Goal: Information Seeking & Learning: Understand process/instructions

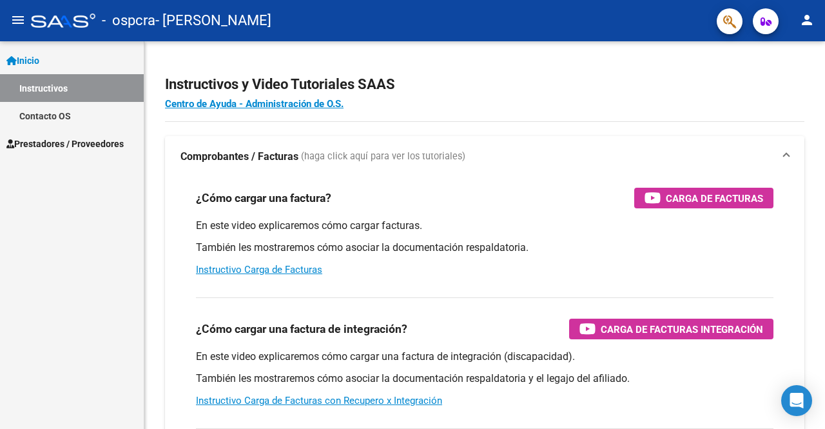
click at [103, 142] on span "Prestadores / Proveedores" at bounding box center [64, 144] width 117 height 14
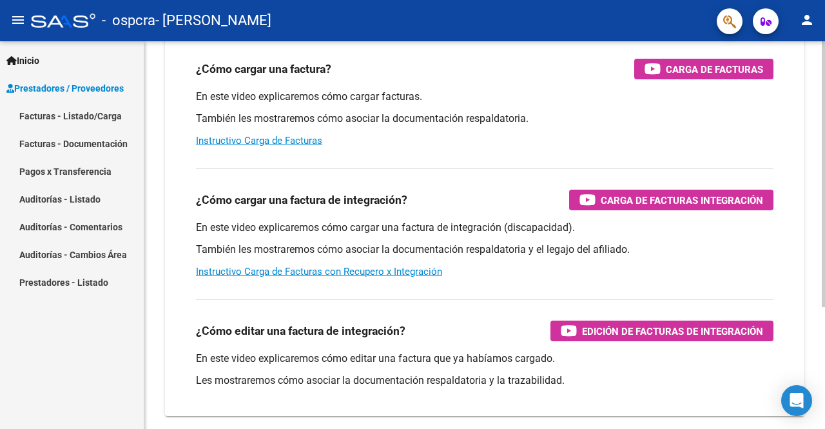
scroll to position [177, 0]
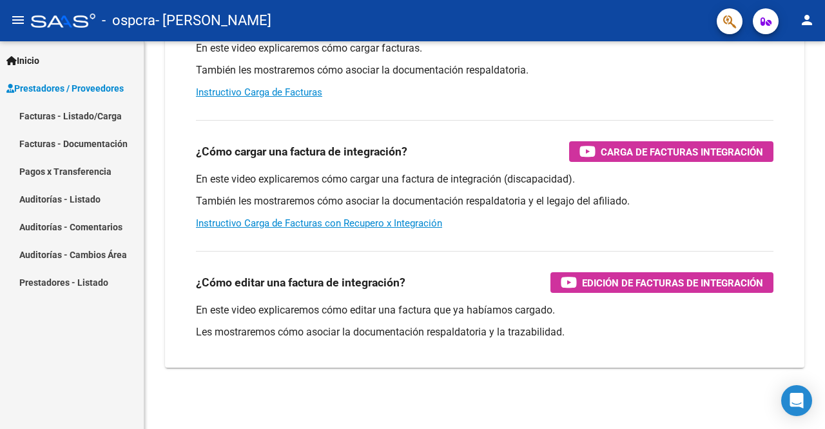
click at [75, 142] on link "Facturas - Documentación" at bounding box center [72, 144] width 144 height 28
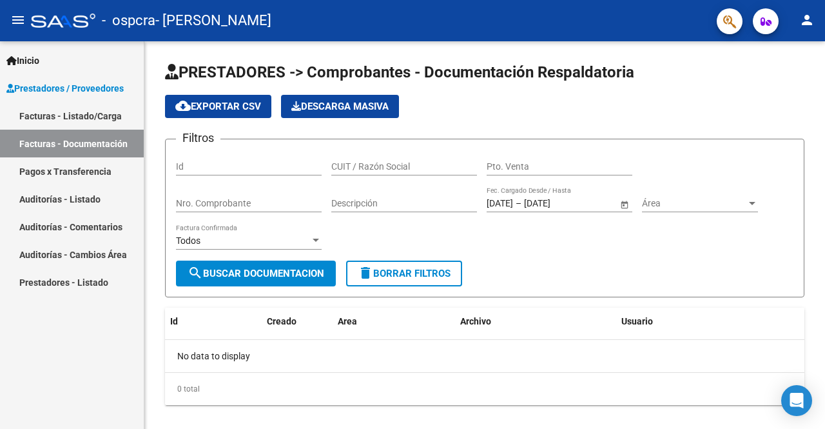
click at [78, 113] on link "Facturas - Listado/Carga" at bounding box center [72, 116] width 144 height 28
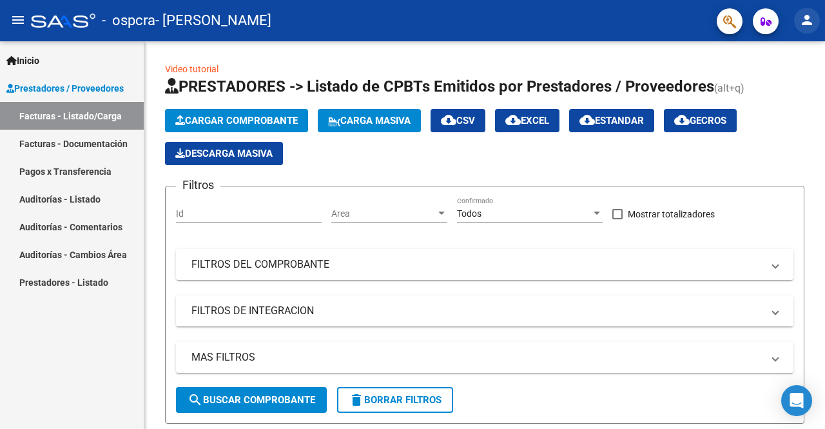
click at [806, 23] on mat-icon "person" at bounding box center [806, 19] width 15 height 15
click at [765, 22] on div at bounding box center [412, 214] width 825 height 429
click at [765, 22] on icon "button" at bounding box center [766, 22] width 11 height 10
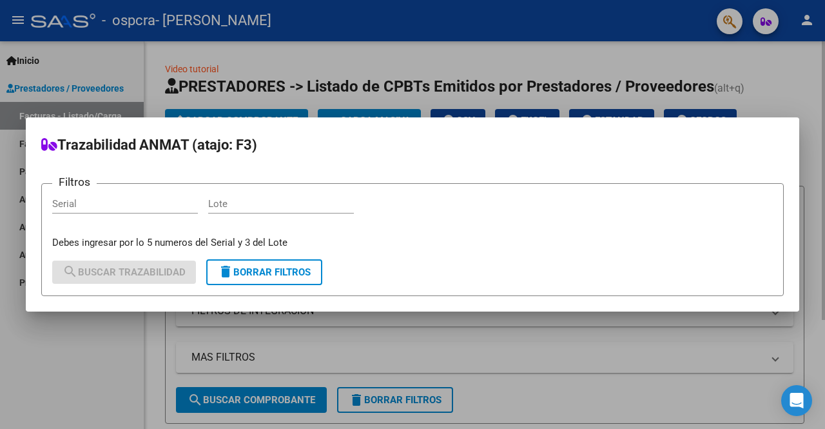
click at [786, 80] on div at bounding box center [412, 214] width 825 height 429
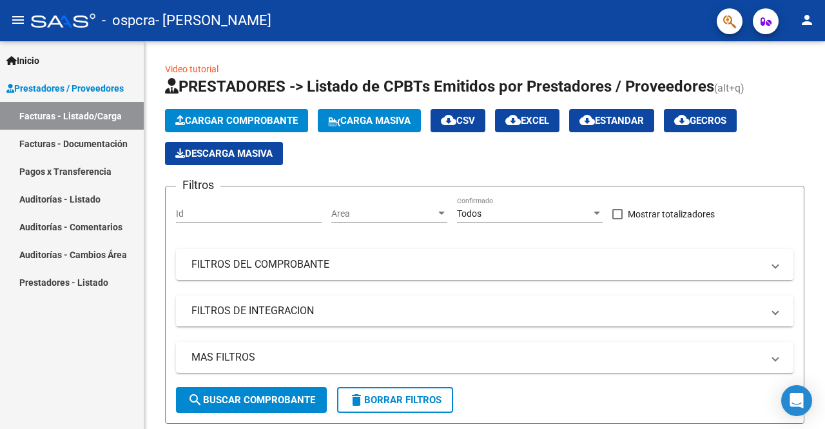
click at [39, 61] on span "Inicio" at bounding box center [22, 61] width 33 height 14
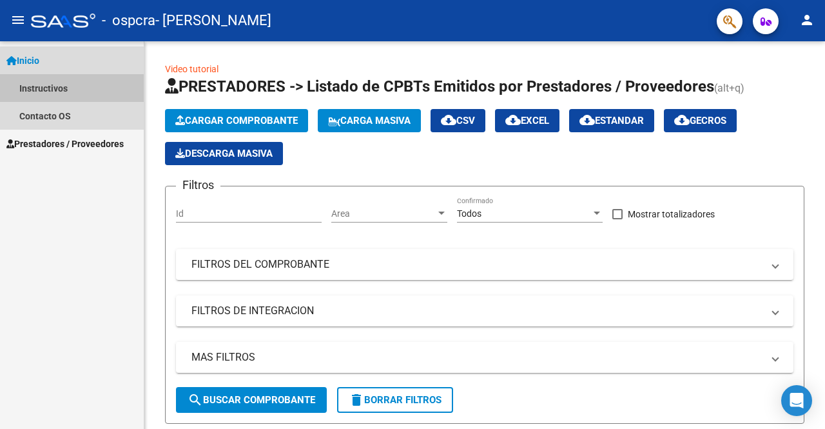
click at [37, 90] on link "Instructivos" at bounding box center [72, 88] width 144 height 28
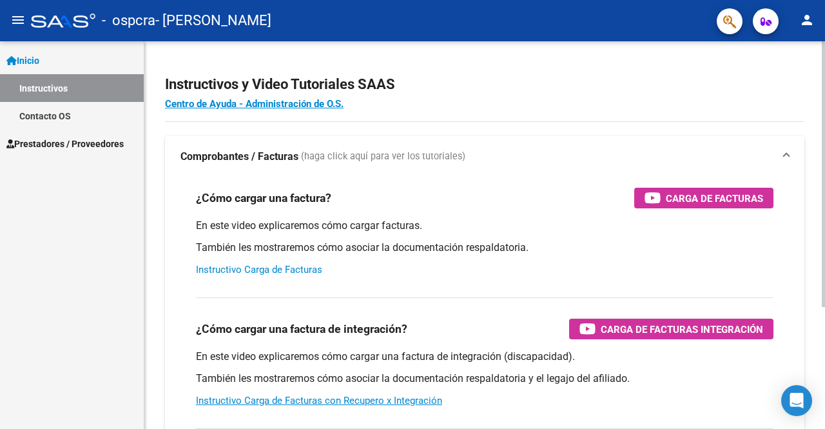
click at [266, 270] on link "Instructivo Carga de Facturas" at bounding box center [259, 270] width 126 height 12
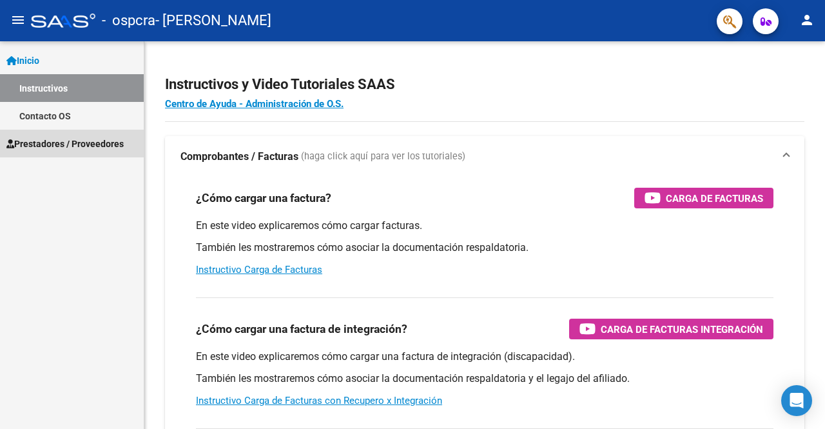
click at [57, 141] on span "Prestadores / Proveedores" at bounding box center [64, 144] width 117 height 14
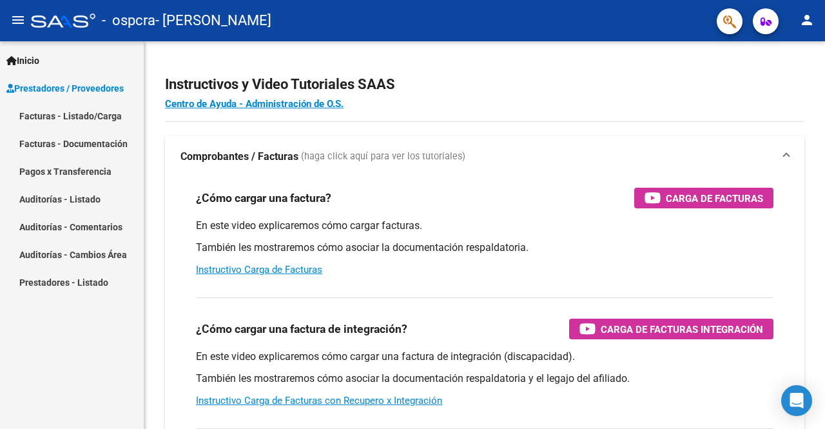
click at [64, 288] on link "Prestadores - Listado" at bounding box center [72, 282] width 144 height 28
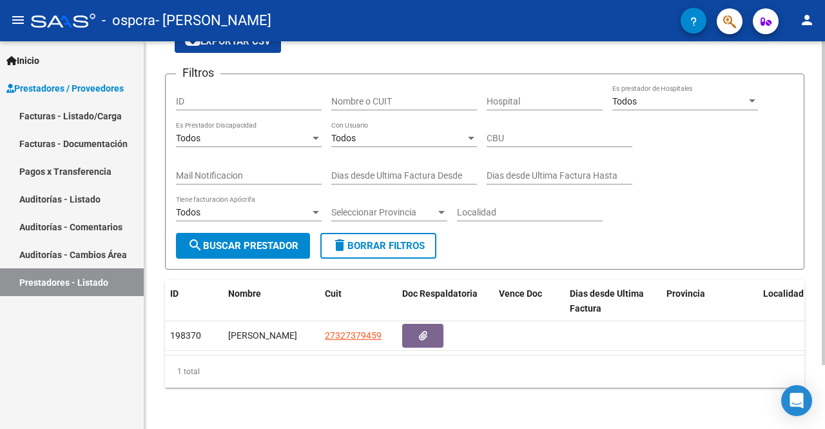
scroll to position [76, 0]
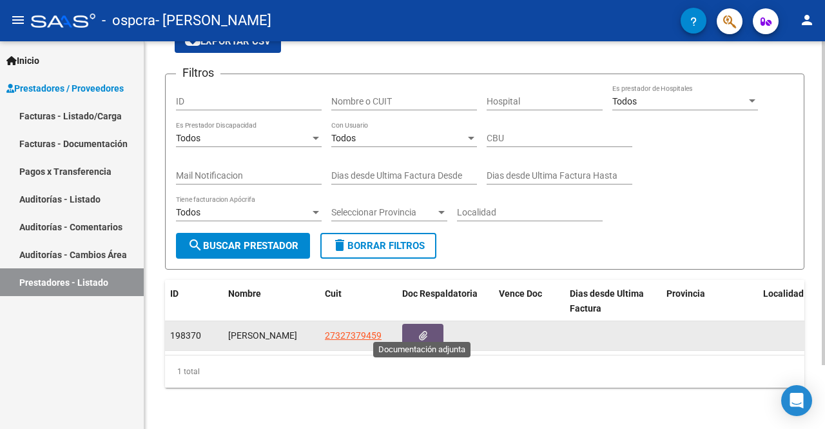
click at [424, 331] on icon "button" at bounding box center [423, 336] width 8 height 10
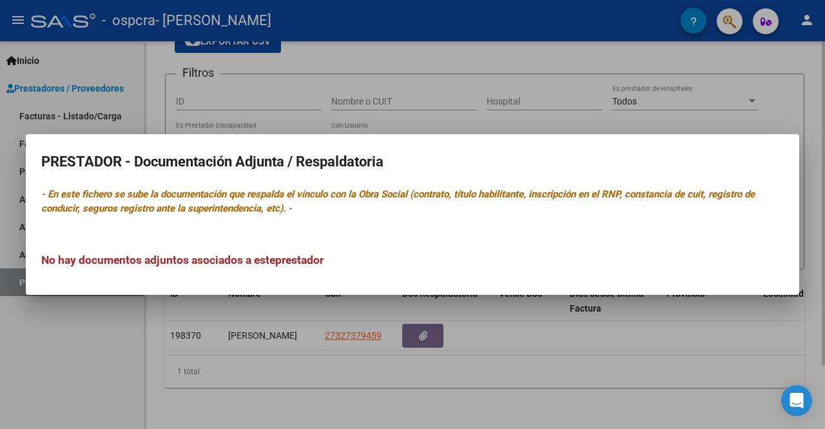
click at [297, 408] on div at bounding box center [412, 214] width 825 height 429
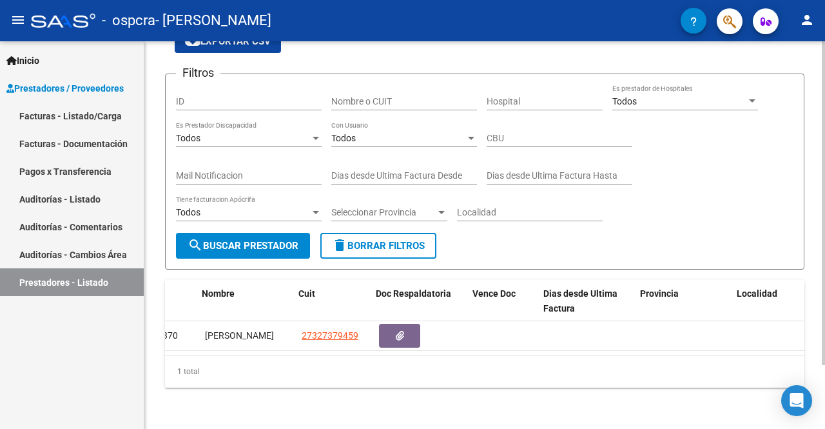
scroll to position [0, 0]
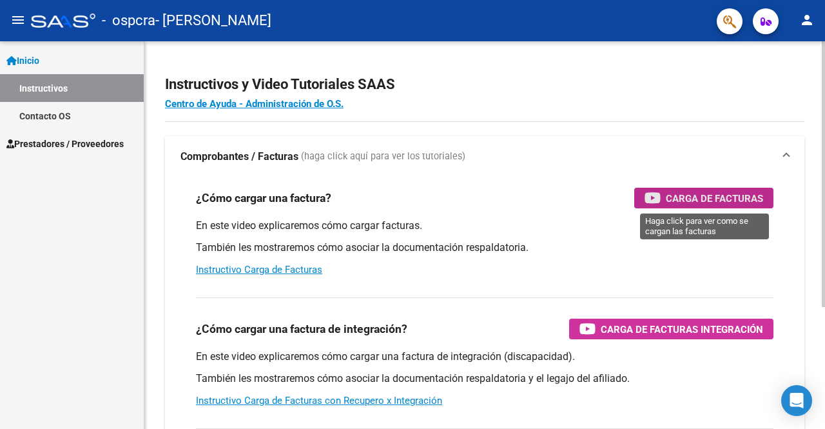
click at [687, 199] on span "Carga de Facturas" at bounding box center [714, 198] width 97 height 16
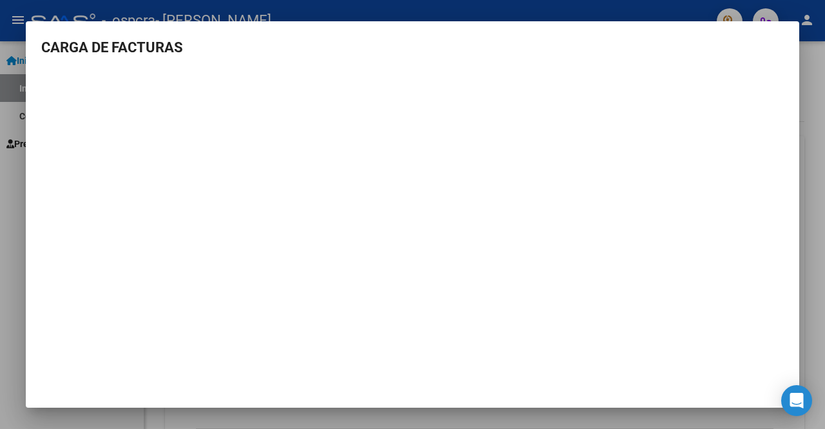
click at [750, 64] on mat-dialog-content "CARGA DE FACTURAS" at bounding box center [413, 188] width 774 height 303
click at [819, 77] on div at bounding box center [412, 214] width 825 height 429
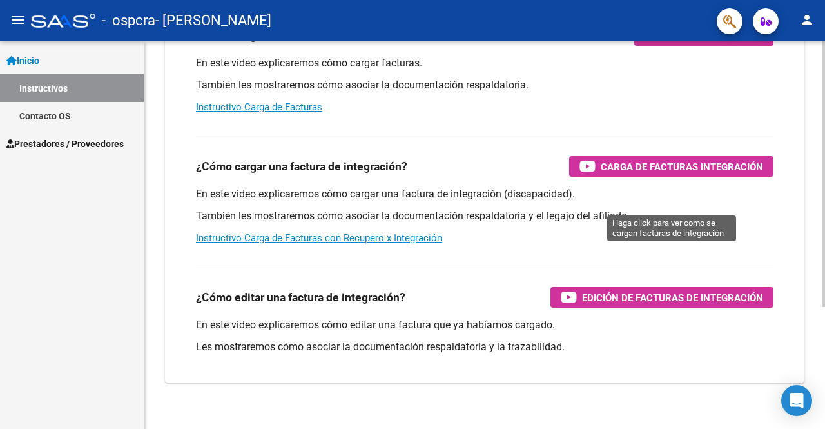
scroll to position [177, 0]
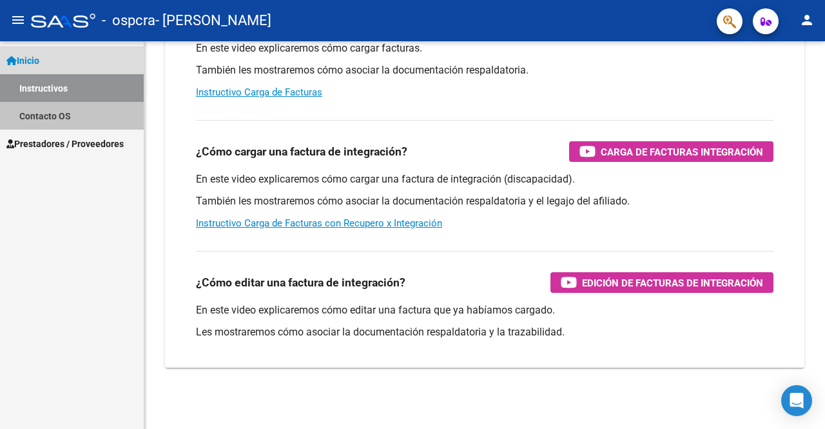
click at [43, 115] on link "Contacto OS" at bounding box center [72, 116] width 144 height 28
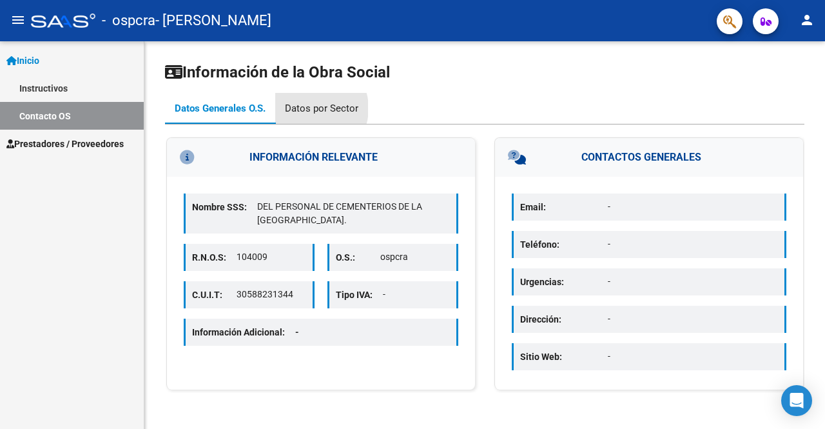
click at [309, 108] on div "Datos por Sector" at bounding box center [321, 108] width 73 height 14
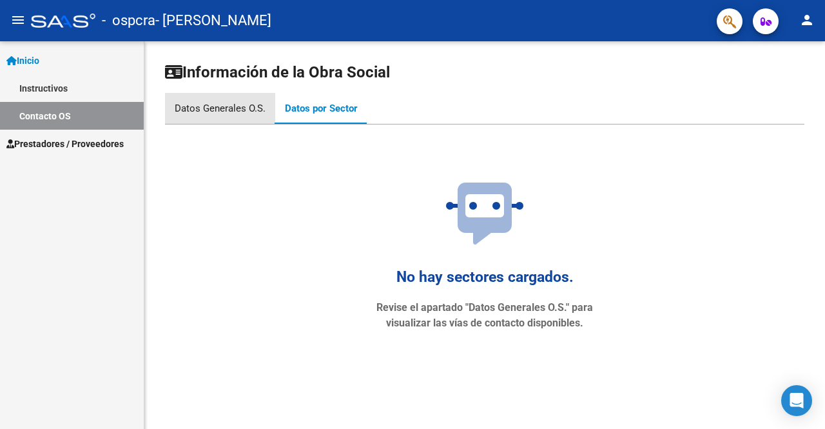
click at [234, 112] on div "Datos Generales O.S." at bounding box center [220, 108] width 91 height 14
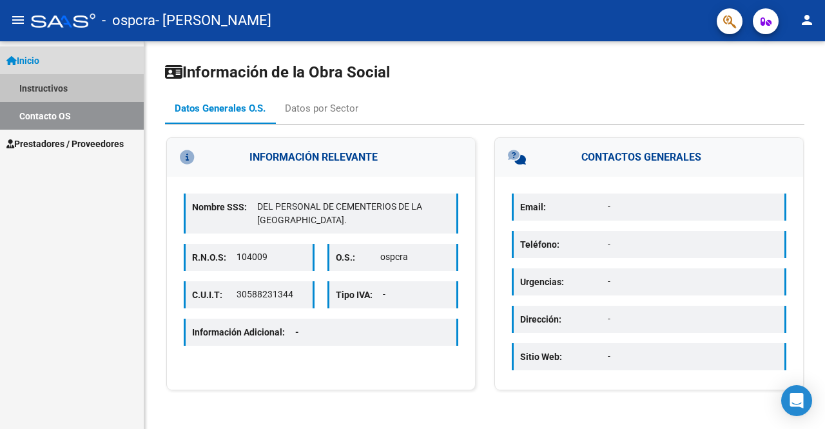
click at [32, 88] on link "Instructivos" at bounding box center [72, 88] width 144 height 28
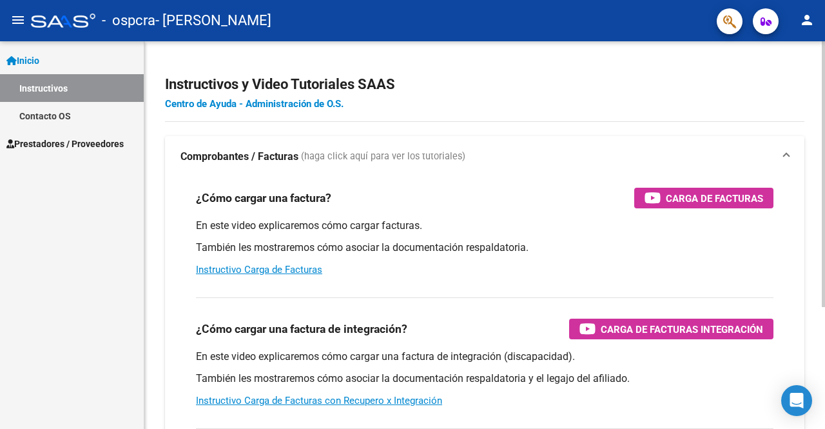
click at [277, 103] on link "Centro de Ayuda - Administración de O.S." at bounding box center [254, 104] width 179 height 12
